Goal: Task Accomplishment & Management: Use online tool/utility

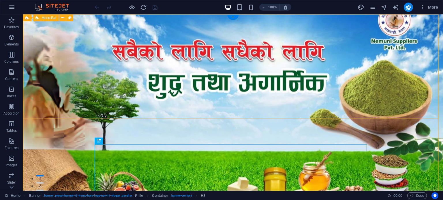
select select "px"
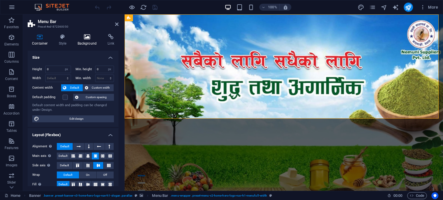
click at [81, 45] on h4 "Background" at bounding box center [88, 40] width 30 height 12
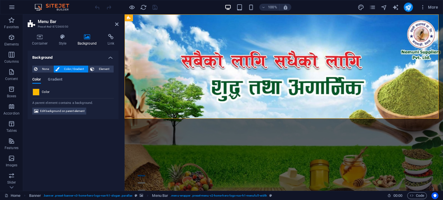
click at [37, 91] on span at bounding box center [36, 92] width 6 height 6
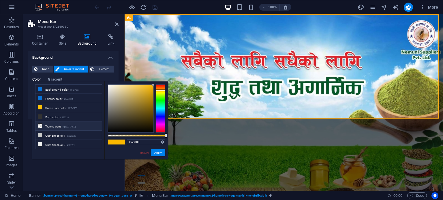
click at [47, 127] on li "Transparent rgba(0,0,0,.0)" at bounding box center [68, 126] width 66 height 9
type input "rgba(0, 0, 0, 0)"
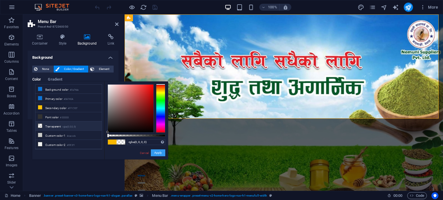
click at [156, 152] on button "Apply" at bounding box center [158, 153] width 14 height 7
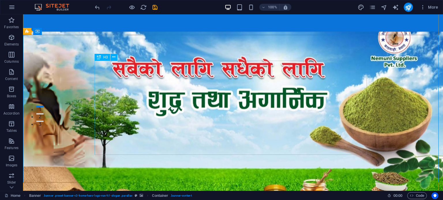
scroll to position [58, 0]
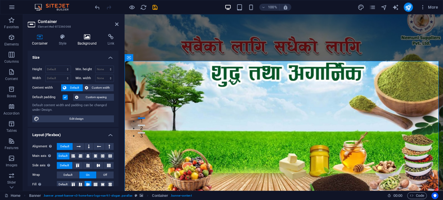
click at [86, 37] on icon at bounding box center [87, 37] width 28 height 6
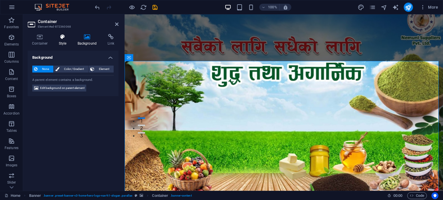
click at [60, 38] on icon at bounding box center [62, 37] width 16 height 6
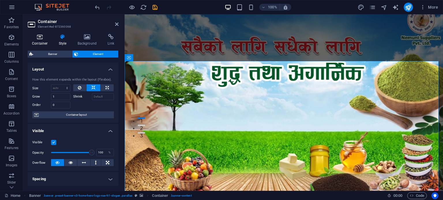
click at [40, 37] on icon at bounding box center [40, 37] width 24 height 6
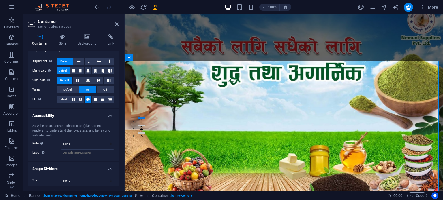
scroll to position [86, 0]
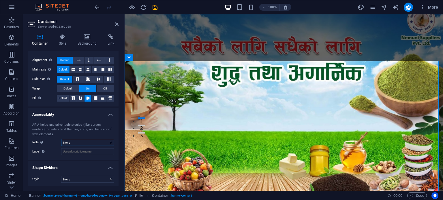
click at [95, 141] on select "None Alert Article Banner Comment Complementary Dialog Footer Header Marquee Pr…" at bounding box center [87, 142] width 53 height 7
click at [85, 160] on ul "Size Height Default px rem % vh vw Min. height None px rem % vh vw Width Defaul…" at bounding box center [73, 76] width 91 height 224
click at [91, 178] on select "None Triangle Square Diagonal Polygon 1 Polygon 2 Zigzag Multiple Zigzags Waves…" at bounding box center [87, 179] width 53 height 7
click at [52, 153] on label "Label Use the ARIA label to provide a clear and descriptive name for elements t…" at bounding box center [46, 151] width 29 height 7
click at [61, 153] on input "Label Use the ARIA label to provide a clear and descriptive name for elements t…" at bounding box center [87, 151] width 53 height 7
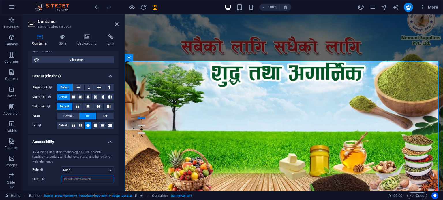
scroll to position [58, 0]
click at [64, 33] on div "Container Style Background Link Size Height Default px rem % vh vw Min. height …" at bounding box center [73, 110] width 100 height 162
click at [63, 34] on icon at bounding box center [62, 37] width 16 height 6
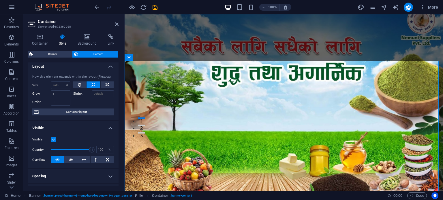
scroll to position [0, 0]
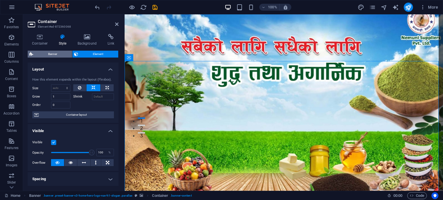
click at [53, 51] on span "Banner" at bounding box center [52, 54] width 35 height 7
select select "preset-banner-v3-home-hero-logo-nav-h1-slogan"
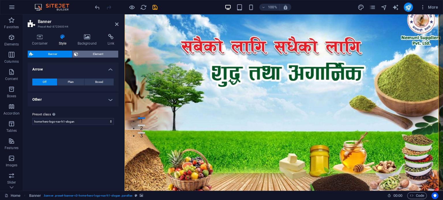
click at [92, 55] on span "Element" at bounding box center [98, 54] width 37 height 7
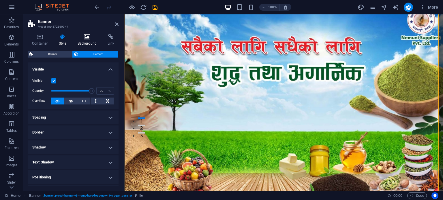
click at [82, 39] on icon at bounding box center [87, 37] width 28 height 6
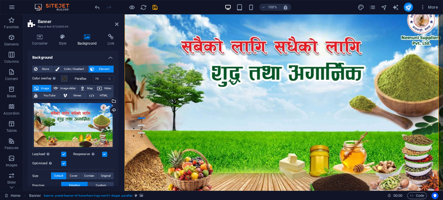
click at [103, 154] on label at bounding box center [104, 154] width 5 height 5
click at [0, 0] on input "Responsive Automatically load retina image and smartphone optimized sizes." at bounding box center [0, 0] width 0 height 0
click at [103, 153] on label at bounding box center [104, 154] width 5 height 5
click at [0, 0] on input "Responsive Automatically load retina image and smartphone optimized sizes." at bounding box center [0, 0] width 0 height 0
click at [93, 119] on div "Drag files here, click to choose files or select files from Files or our free s…" at bounding box center [73, 125] width 82 height 47
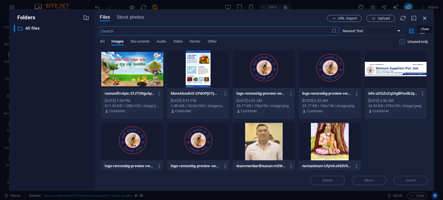
click at [424, 17] on icon "button" at bounding box center [424, 18] width 6 height 6
